Goal: Task Accomplishment & Management: Use online tool/utility

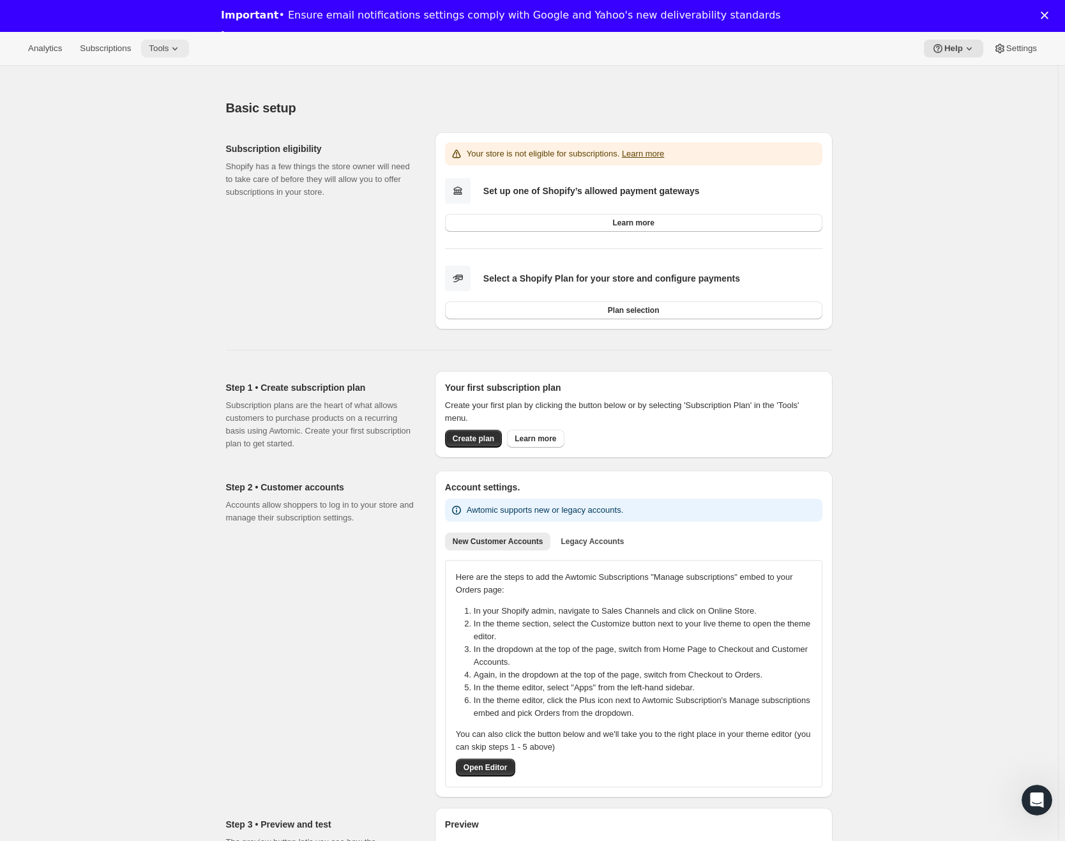
click at [174, 54] on button "Tools" at bounding box center [165, 49] width 48 height 18
click at [174, 73] on span "Subscription Plans" at bounding box center [157, 75] width 69 height 10
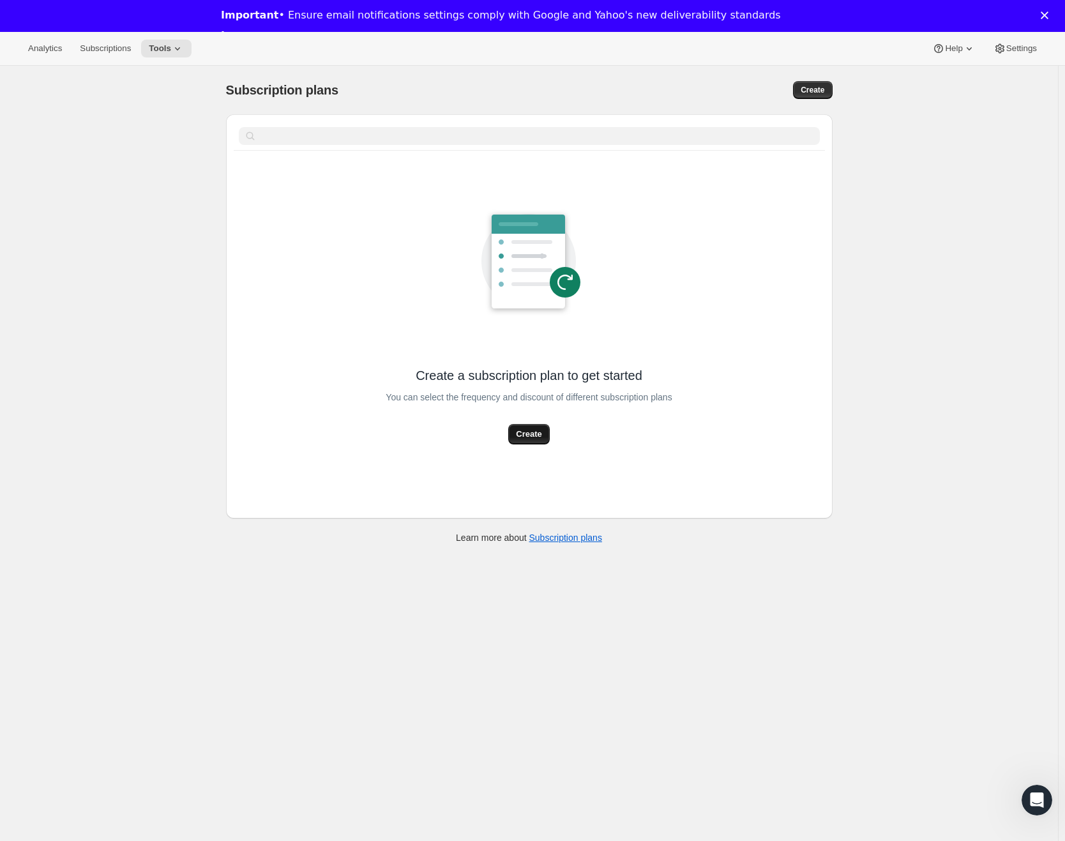
click at [541, 436] on span "Create" at bounding box center [529, 434] width 26 height 13
select select "WEEK"
select select "MONTH"
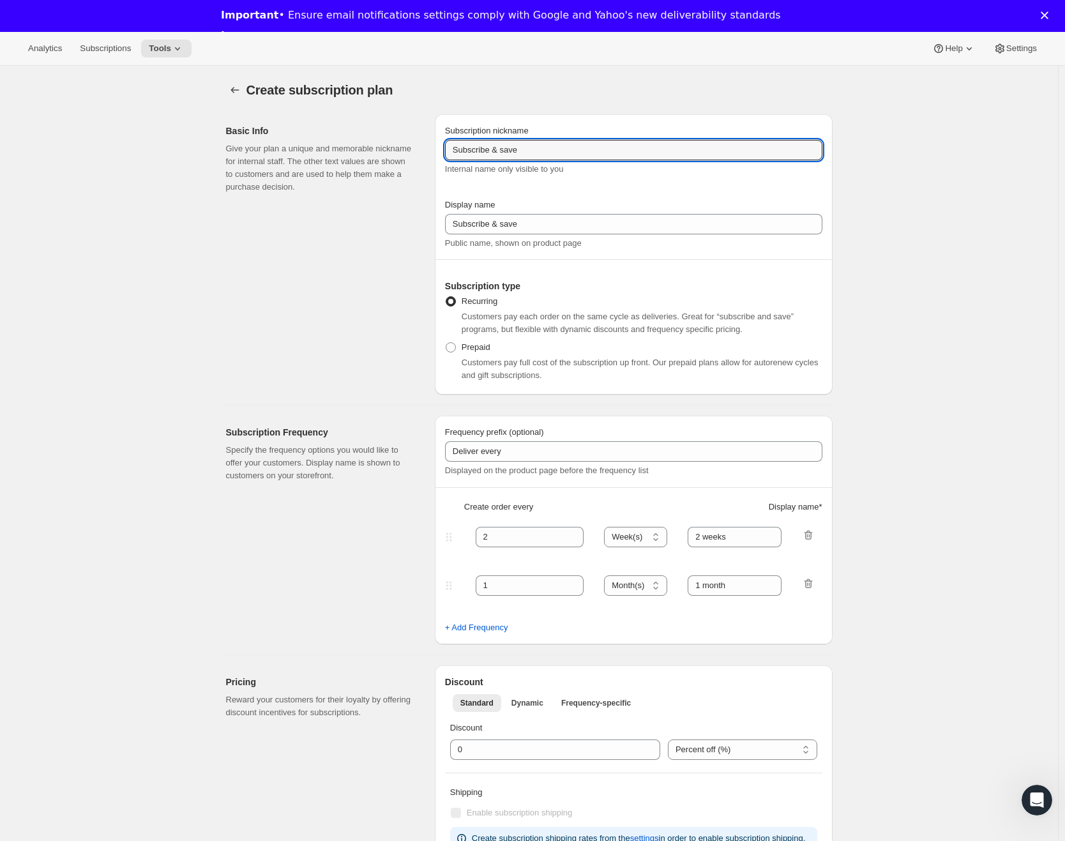
drag, startPoint x: 540, startPoint y: 155, endPoint x: 400, endPoint y: 165, distance: 140.2
click at [243, 156] on div "Basic Info Give your plan a unique and memorable nickname for internal staff. T…" at bounding box center [524, 249] width 617 height 291
paste input "$10 off"
type input "$10 off"
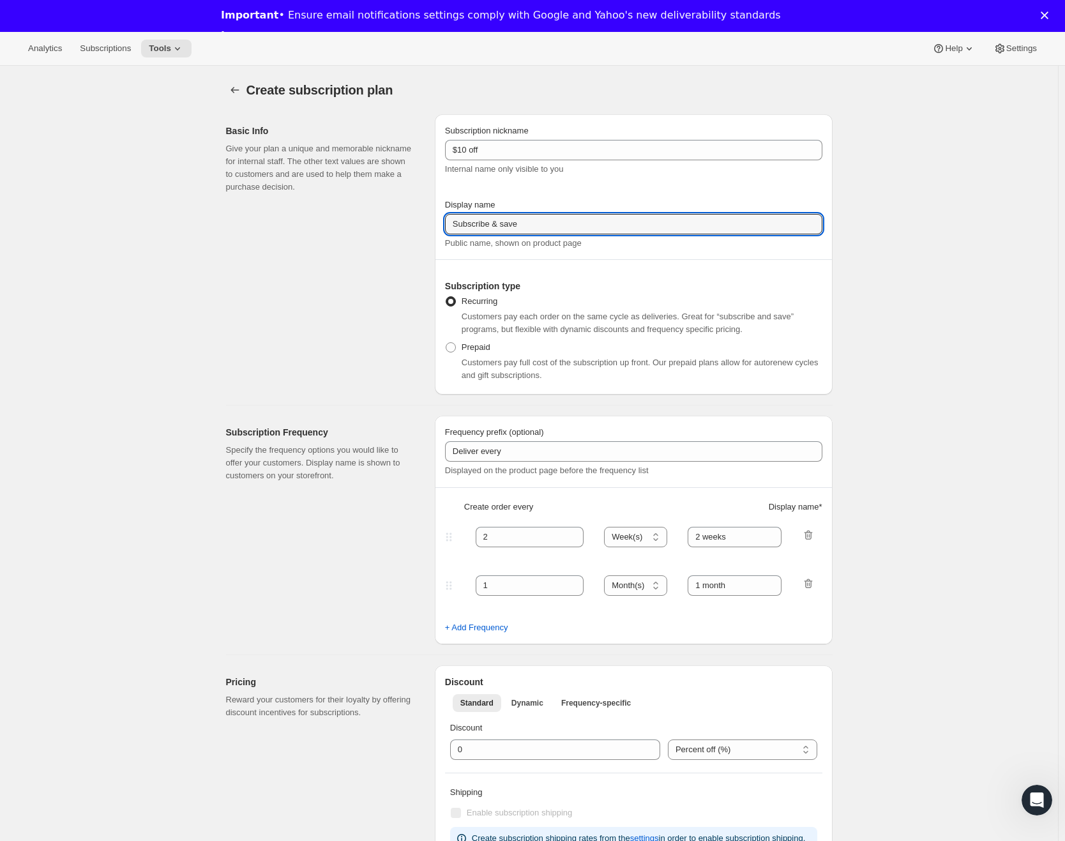
drag, startPoint x: 540, startPoint y: 223, endPoint x: 321, endPoint y: 225, distance: 219.1
click at [320, 225] on div "Basic Info Give your plan a unique and memorable nickname for internal staff. T…" at bounding box center [524, 249] width 617 height 291
paste input "Monthly Subscription"
type input "Monthly Subscription"
click at [809, 532] on icon "button" at bounding box center [808, 535] width 13 height 13
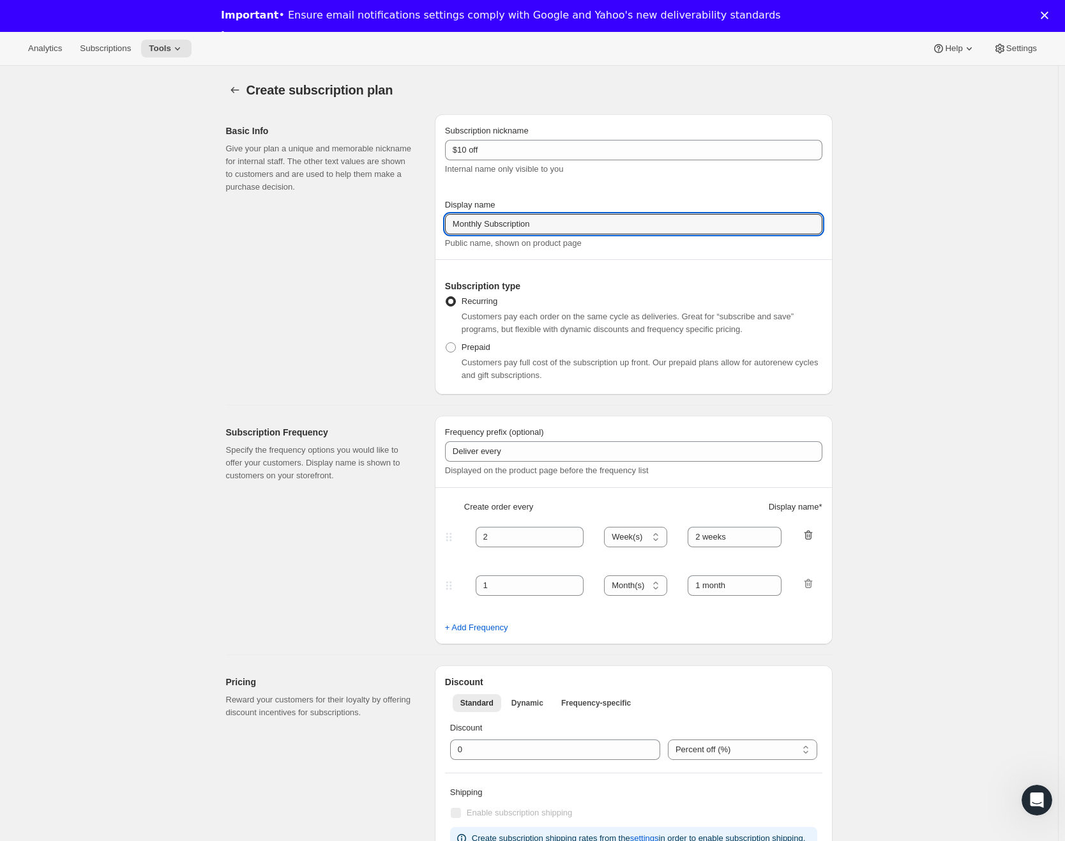
type input "1"
select select "MONTH"
type input "1 month"
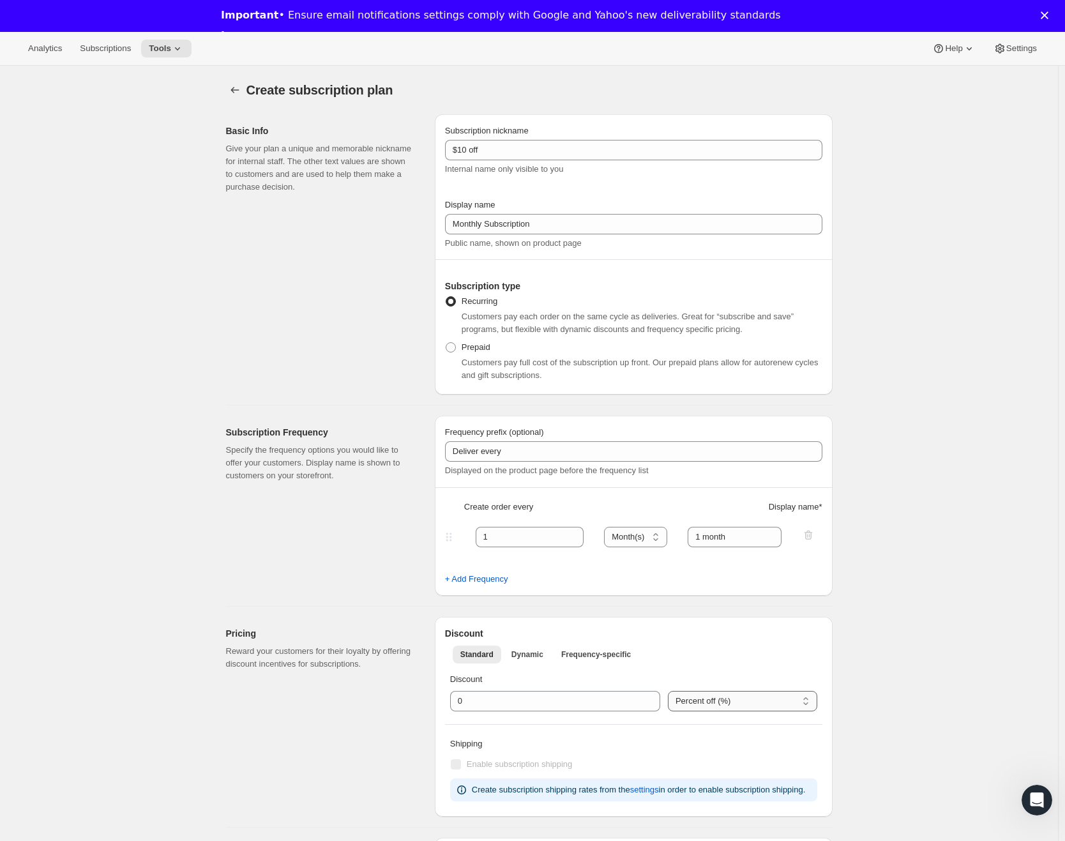
click at [721, 708] on select "Percent off (%) US Dollars off ($)" at bounding box center [742, 701] width 149 height 20
select select "FIXED_AMOUNT"
click at [672, 691] on select "Percent off (%) US Dollars off ($)" at bounding box center [742, 701] width 149 height 20
click at [469, 701] on div "$ 0" at bounding box center [555, 701] width 210 height 20
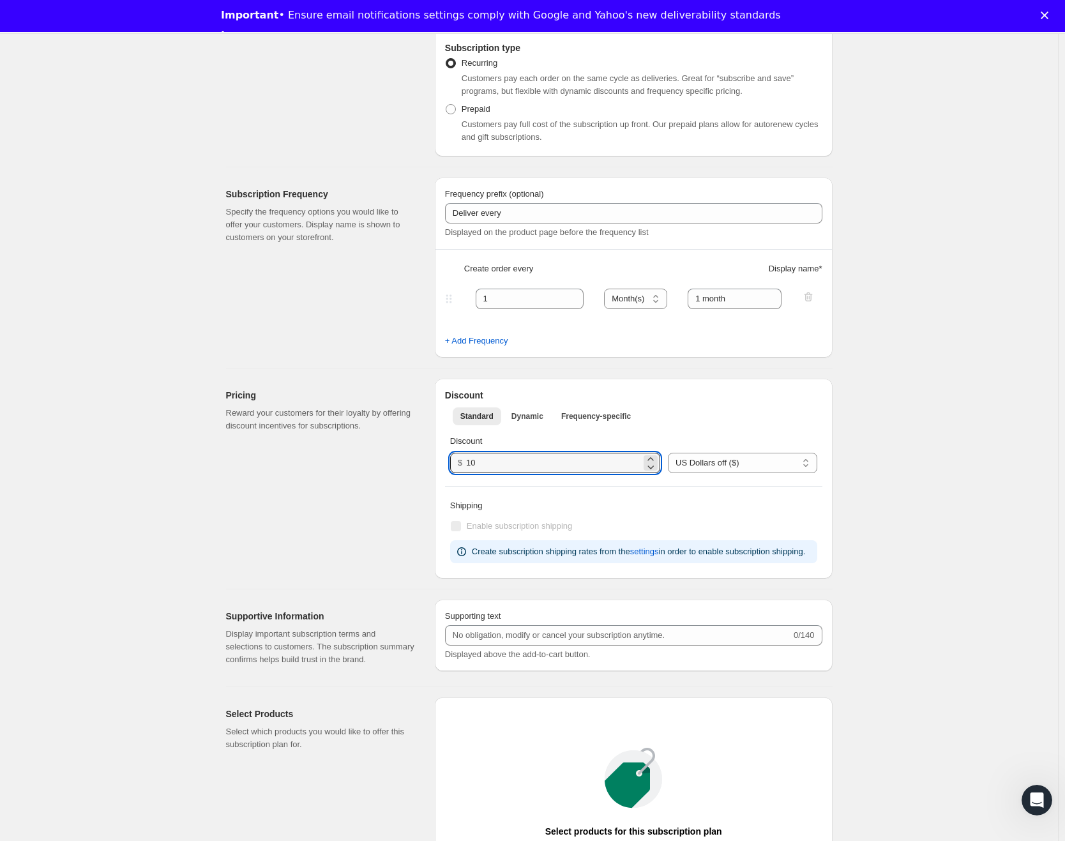
scroll to position [319, 0]
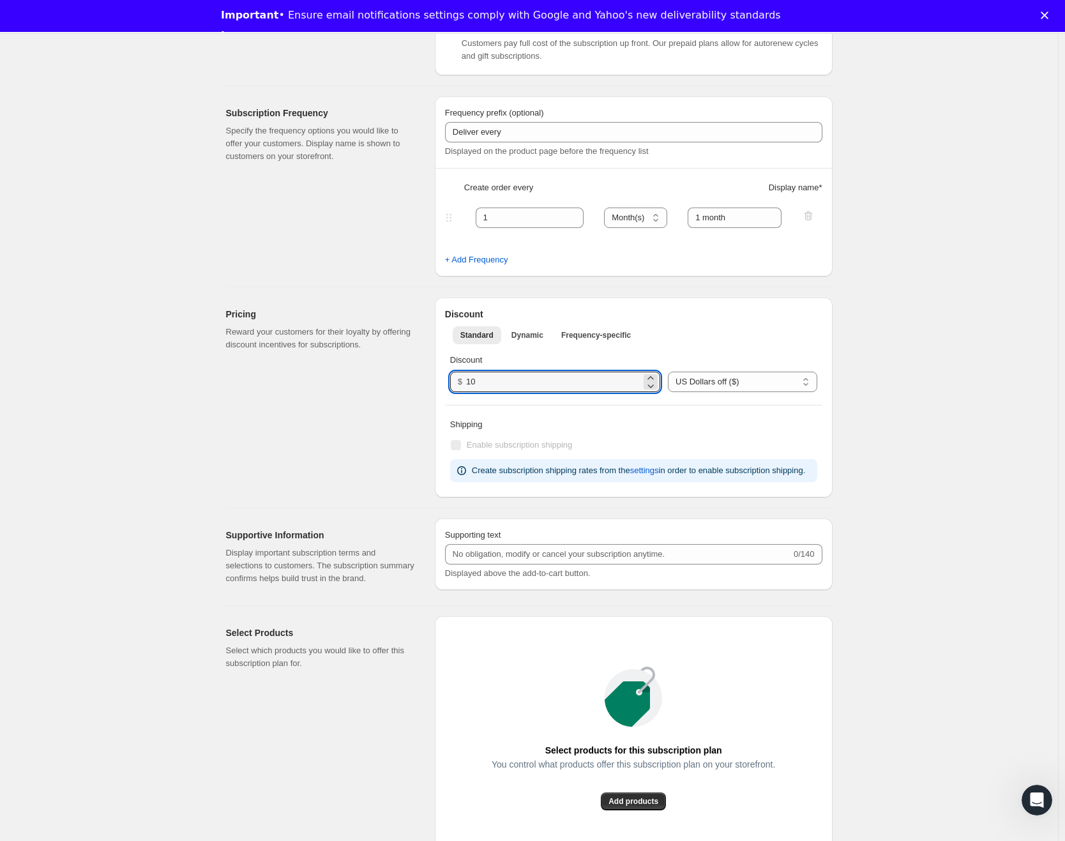
type input "10"
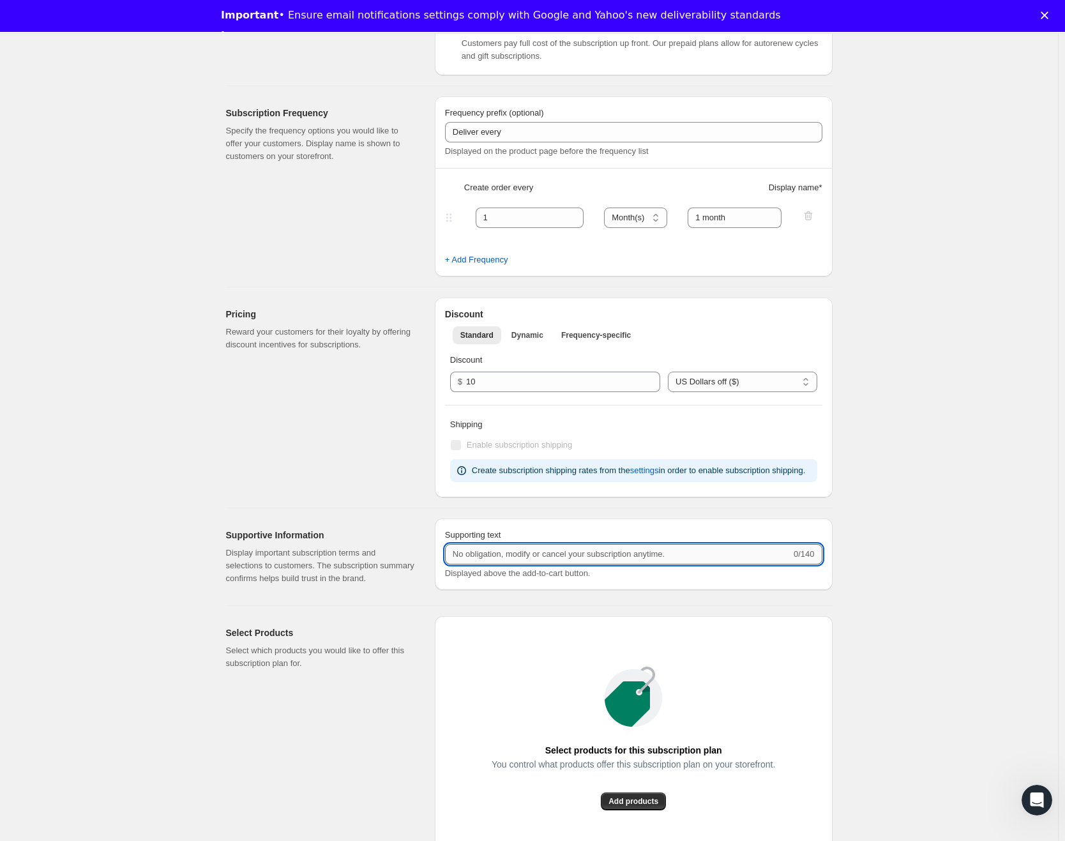
click at [528, 565] on input "Supporting text" at bounding box center [618, 554] width 346 height 20
paste input "Save <strong>$10</strong>"
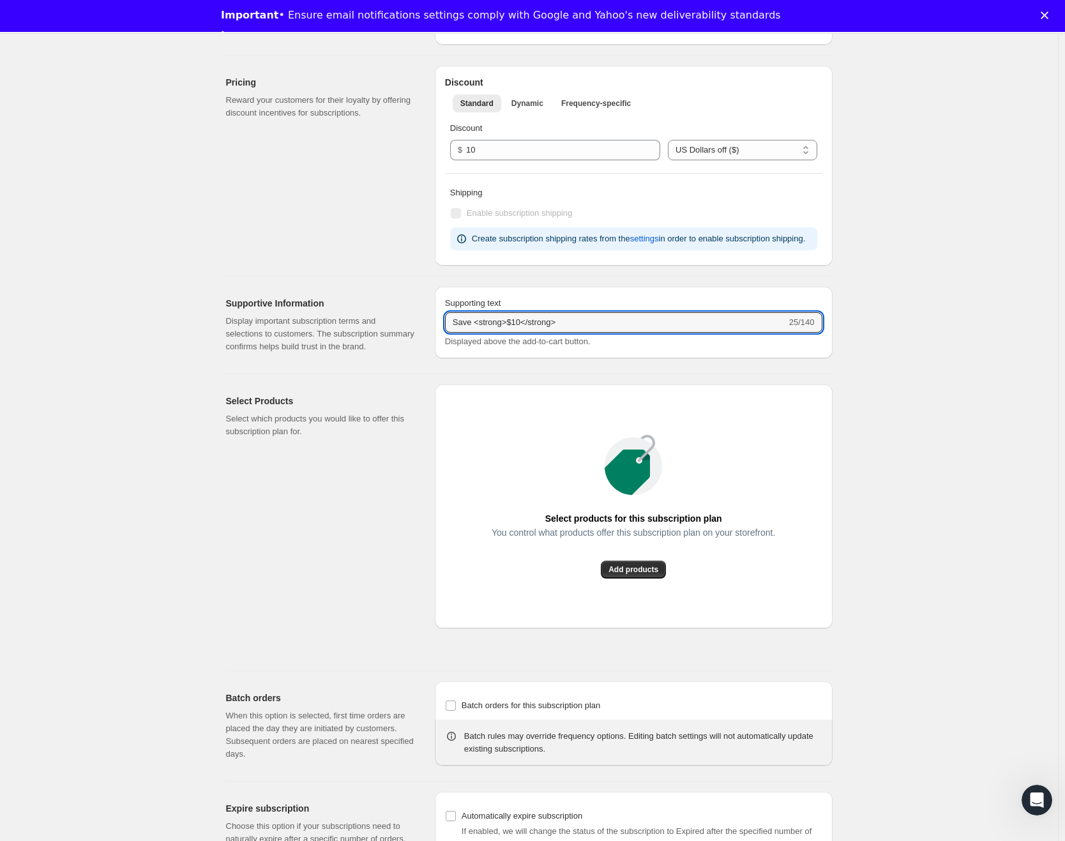
scroll to position [639, 0]
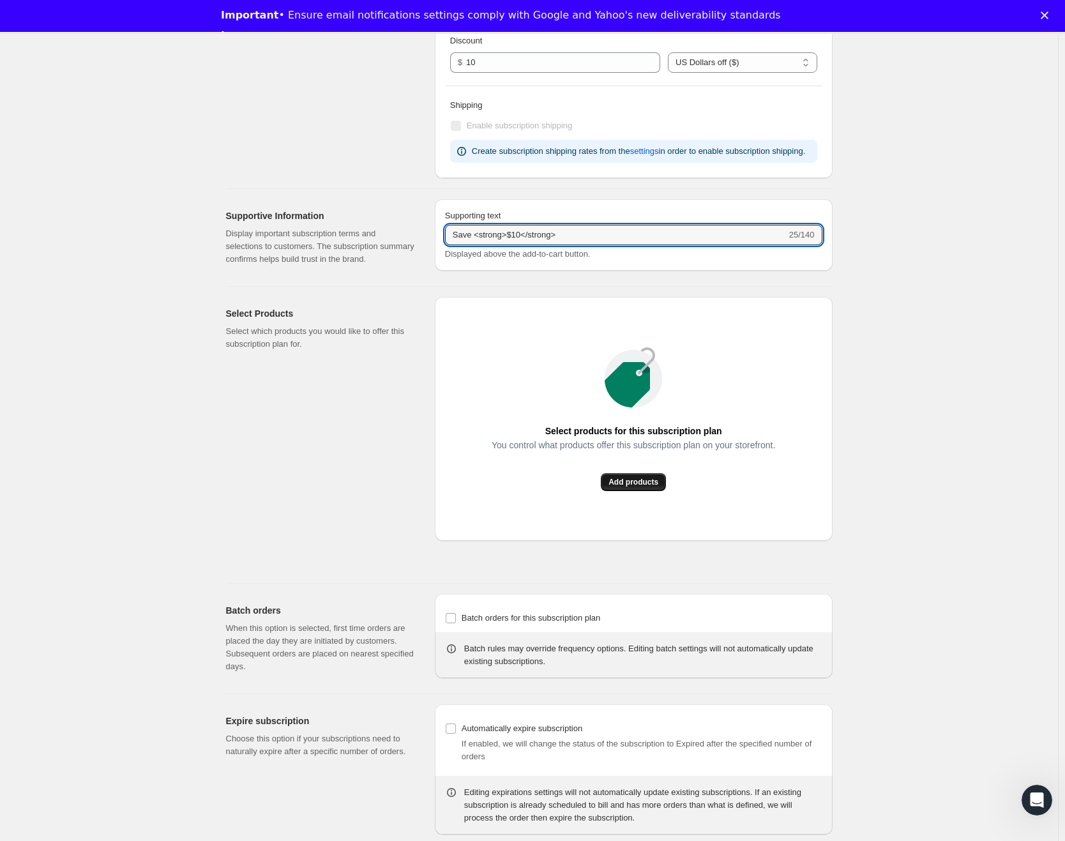
type input "Save <strong>$10</strong>"
click at [630, 487] on span "Add products" at bounding box center [634, 482] width 50 height 10
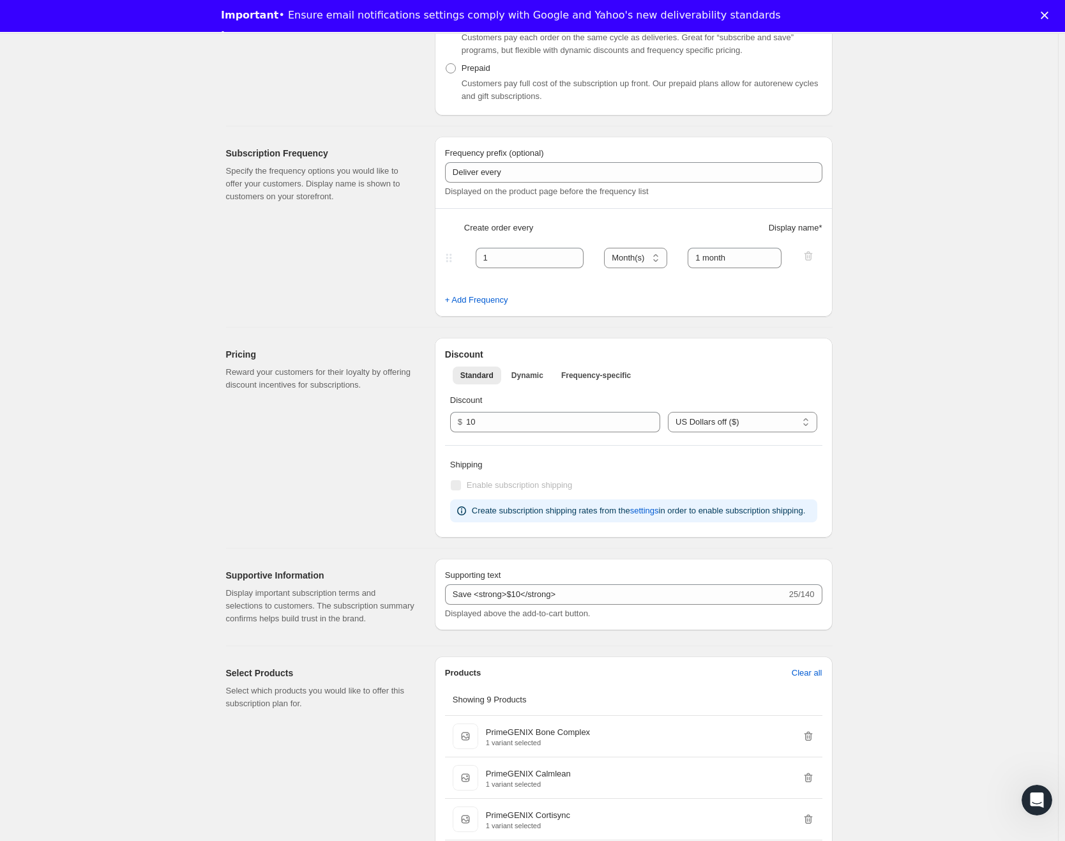
scroll to position [0, 0]
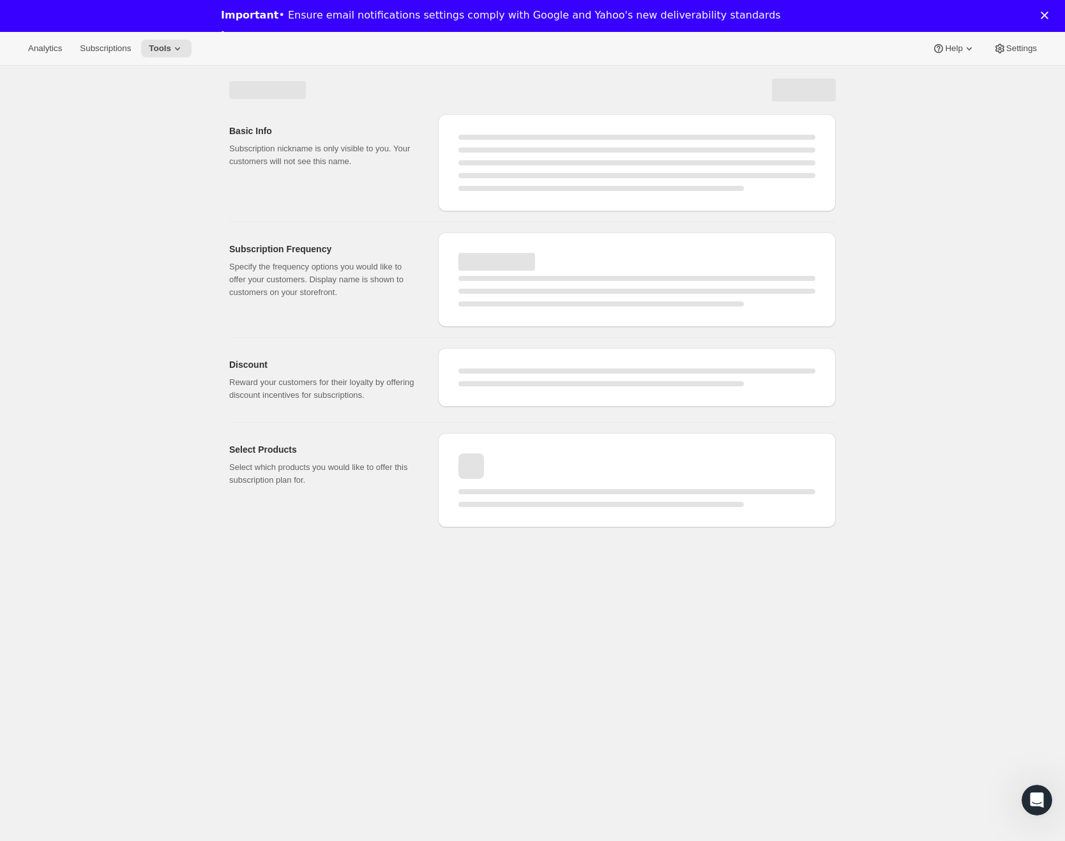
select select "WEEK"
select select "MONTH"
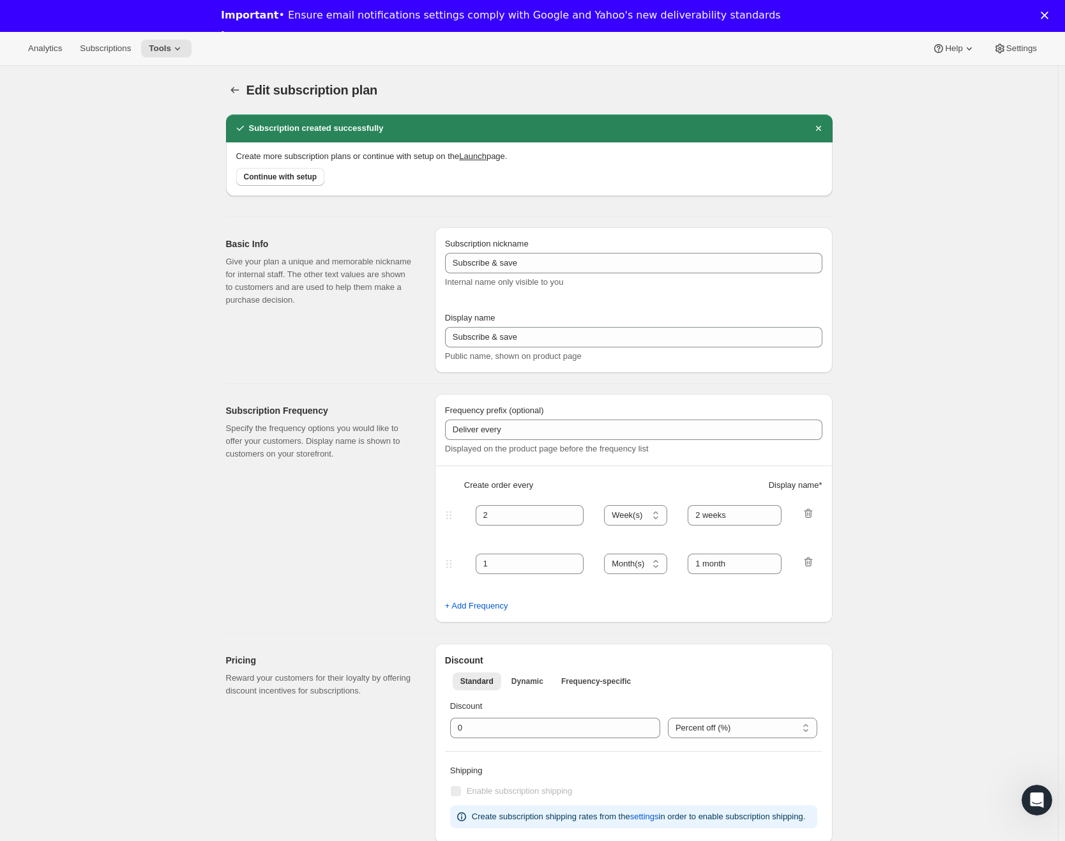
type input "$10 off"
type input "Monthly Subscription"
type input "1"
select select "MONTH"
type input "1 month"
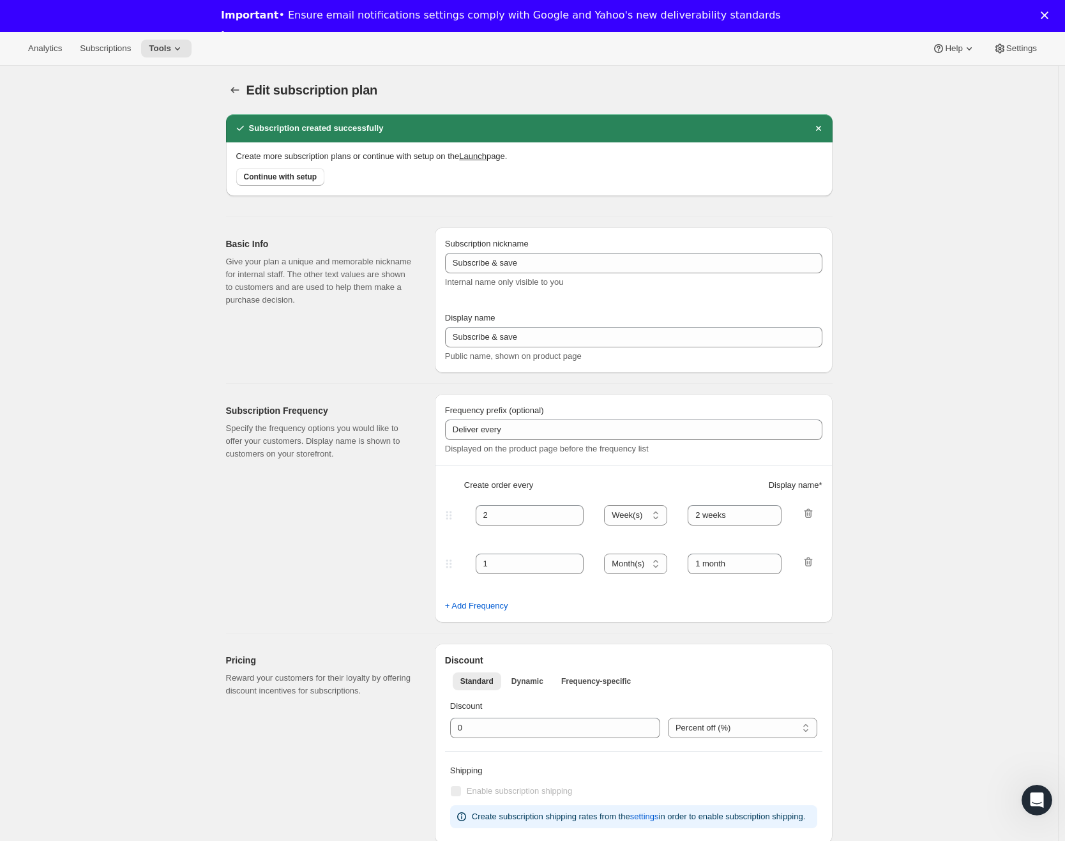
type input "10.0"
select select "FIXED_AMOUNT"
type input "Save <strong>$10</strong>"
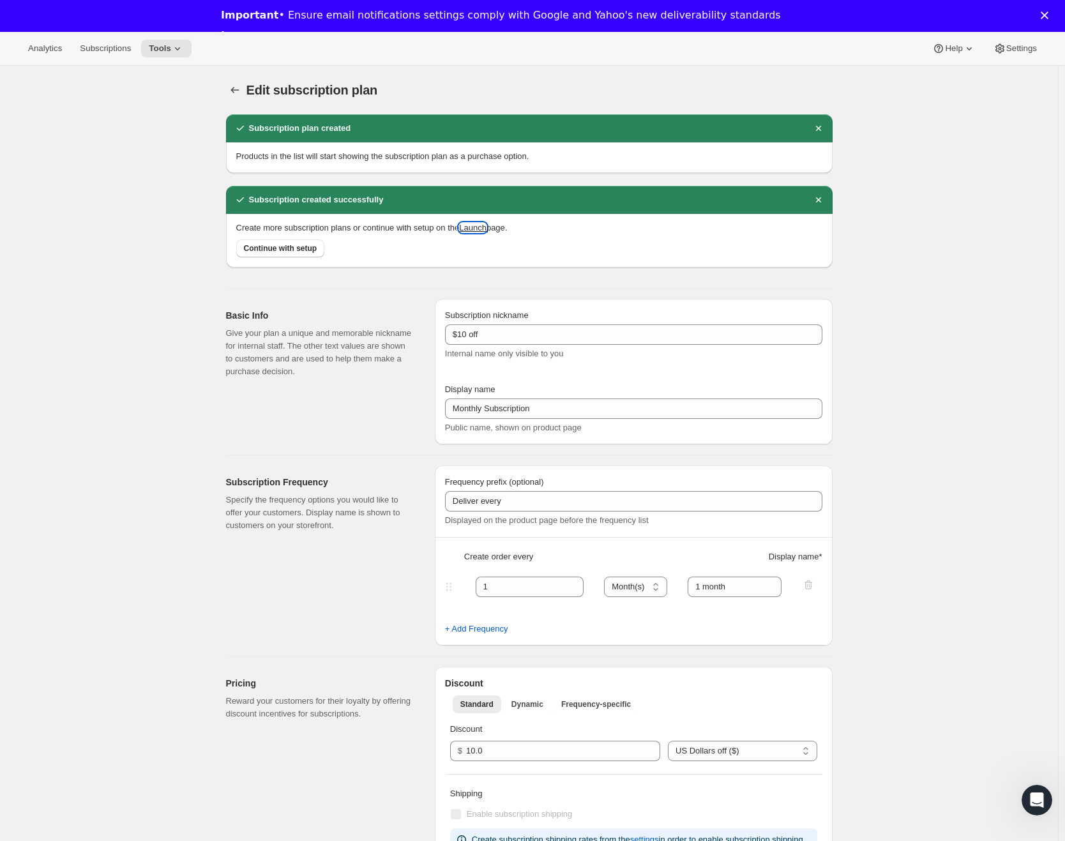
click at [487, 230] on button "Launch" at bounding box center [472, 228] width 27 height 10
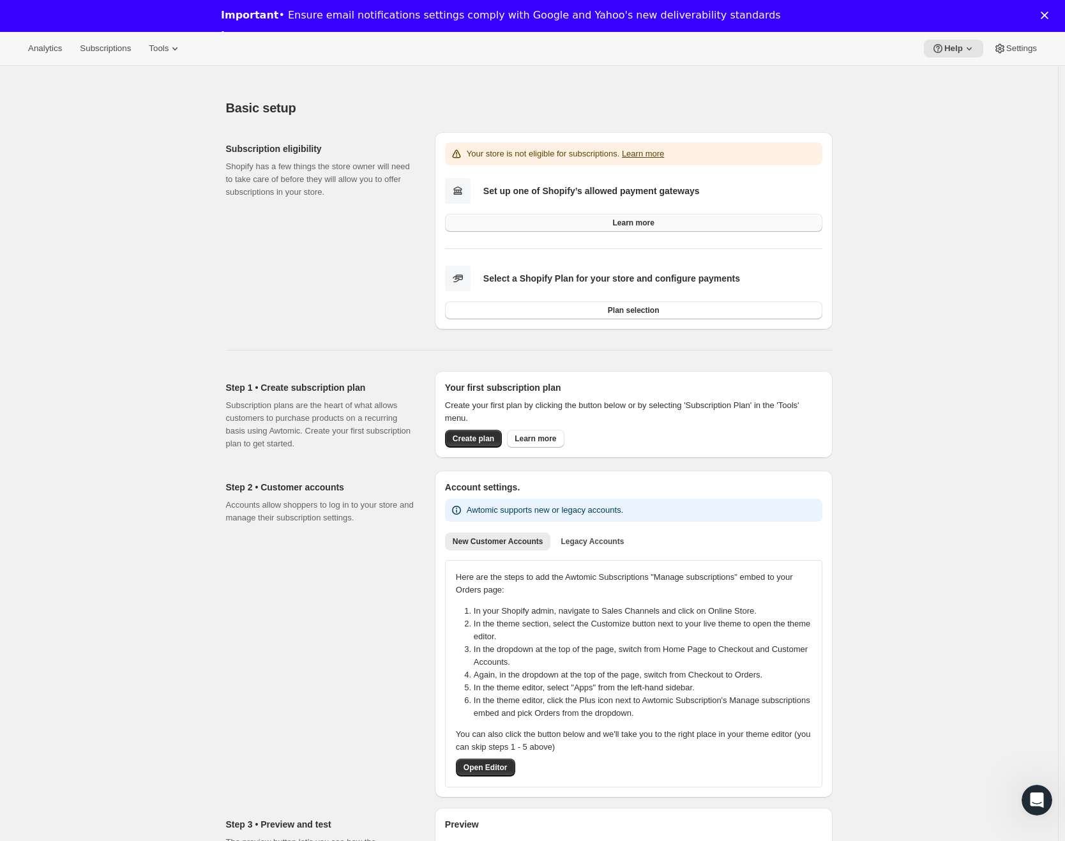
click at [643, 225] on span "Learn more" at bounding box center [633, 223] width 42 height 10
